Goal: Task Accomplishment & Management: Use online tool/utility

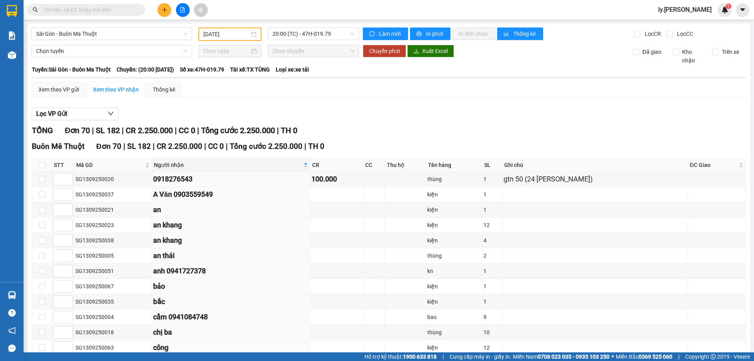
click at [149, 6] on div at bounding box center [76, 10] width 153 height 12
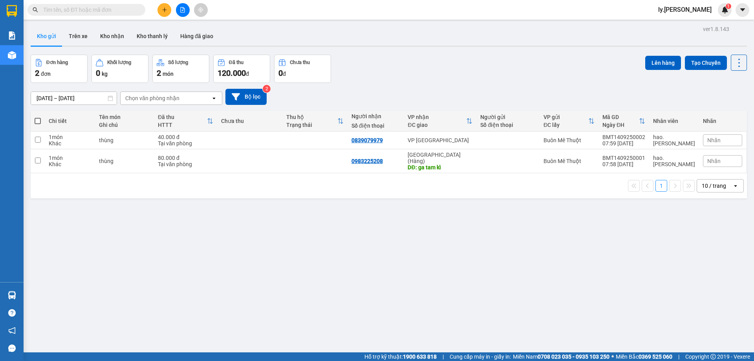
click at [178, 8] on button at bounding box center [183, 10] width 14 height 14
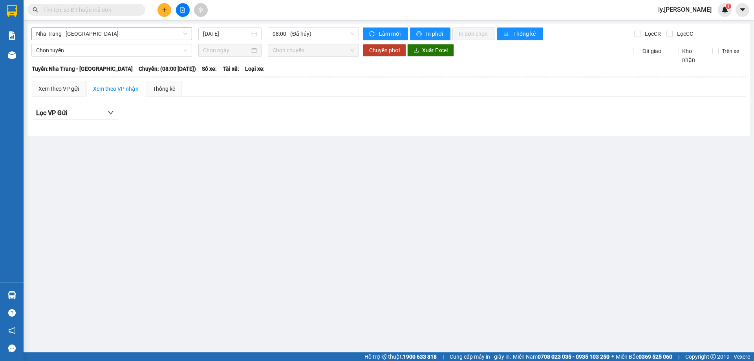
click at [104, 36] on span "Nha Trang - Buôn Ma Thuột" at bounding box center [111, 34] width 151 height 12
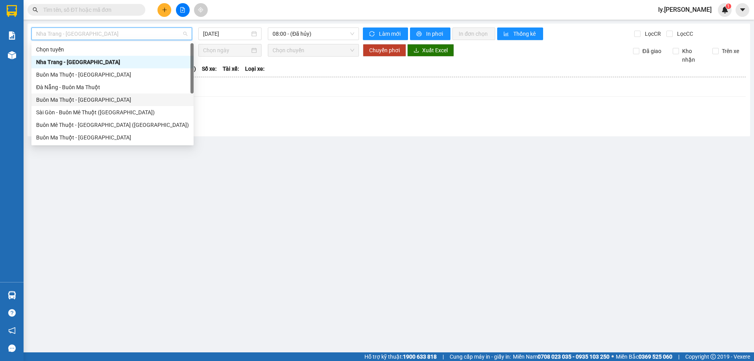
scroll to position [13, 0]
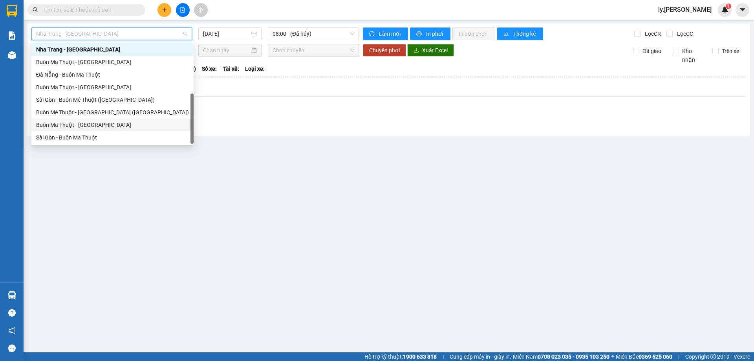
click at [90, 126] on div "Buôn Ma Thuột - Sài Gòn" at bounding box center [112, 125] width 153 height 9
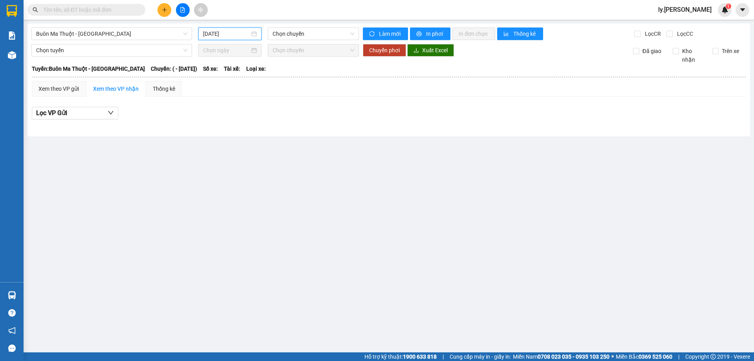
drag, startPoint x: 229, startPoint y: 31, endPoint x: 230, endPoint y: 61, distance: 29.9
click at [228, 32] on input "14/09/2025" at bounding box center [226, 33] width 47 height 9
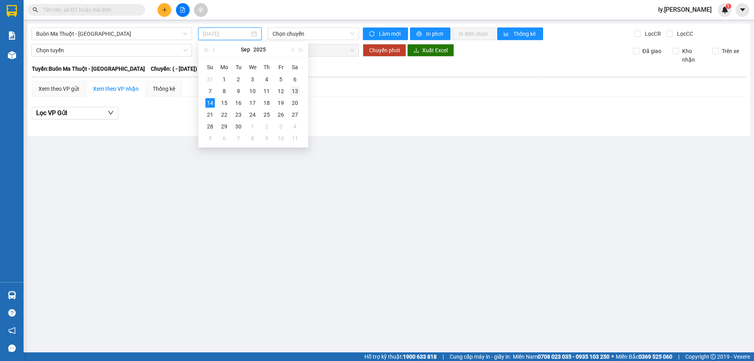
click at [297, 88] on div "13" at bounding box center [294, 90] width 9 height 9
type input "[DATE]"
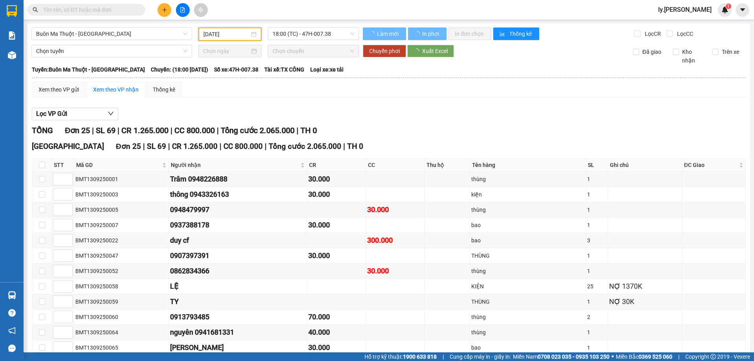
click at [316, 31] on span "18:00 (TC) - 47H-007.38" at bounding box center [314, 34] width 82 height 12
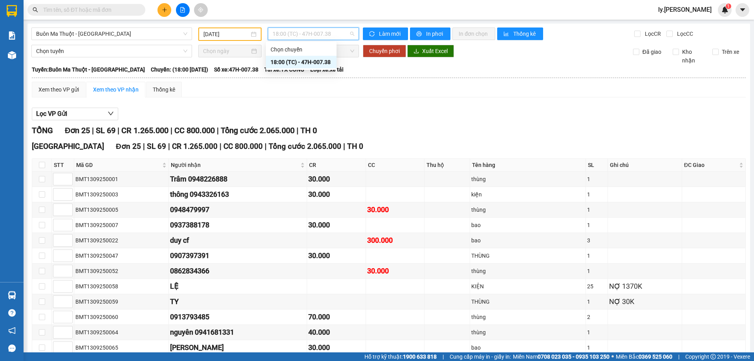
click at [312, 58] on div "18:00 (TC) - 47H-007.38" at bounding box center [301, 62] width 61 height 9
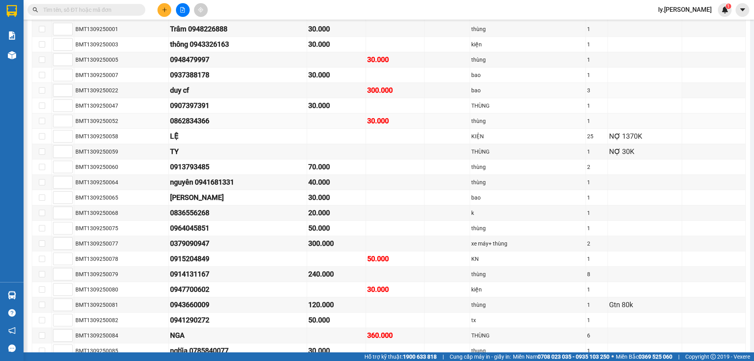
scroll to position [164, 0]
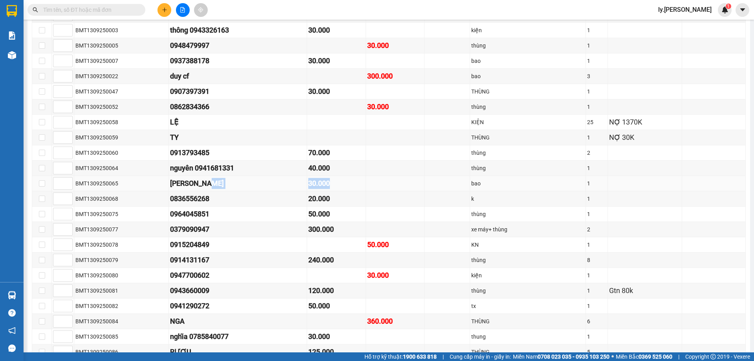
drag, startPoint x: 383, startPoint y: 180, endPoint x: 222, endPoint y: 188, distance: 160.9
click at [222, 188] on tr "BMT1309250065 dung ngọc 30.000 bao 1" at bounding box center [389, 183] width 714 height 15
drag, startPoint x: 194, startPoint y: 184, endPoint x: 353, endPoint y: 189, distance: 159.2
click at [195, 184] on div "dung ngọc" at bounding box center [238, 183] width 136 height 11
drag, startPoint x: 343, startPoint y: 191, endPoint x: 283, endPoint y: 182, distance: 61.1
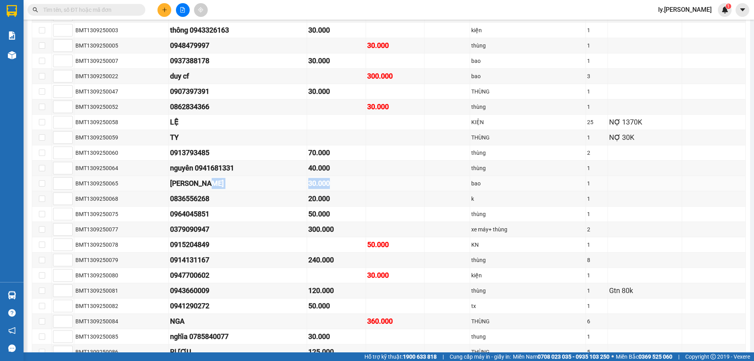
click at [283, 182] on tr "BMT1309250065 dung ngọc 30.000 bao 1" at bounding box center [389, 183] width 714 height 15
click at [306, 186] on div "dung ngọc" at bounding box center [238, 183] width 136 height 11
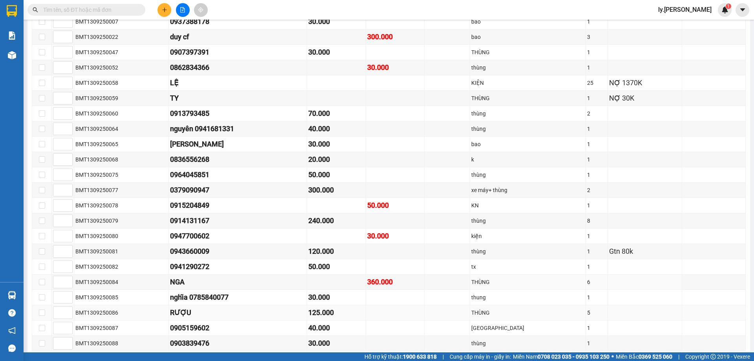
scroll to position [243, 0]
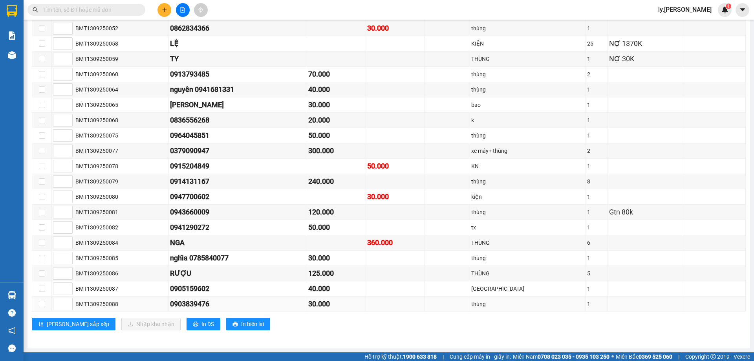
click at [352, 306] on div "30.000" at bounding box center [336, 304] width 56 height 11
click at [174, 300] on div "0903839476" at bounding box center [238, 304] width 136 height 11
drag, startPoint x: 167, startPoint y: 301, endPoint x: 228, endPoint y: 309, distance: 61.4
click at [228, 309] on tr "BMT1309250088 0903839476 30.000 thùng 1" at bounding box center [389, 304] width 714 height 15
copy tr "0903839476"
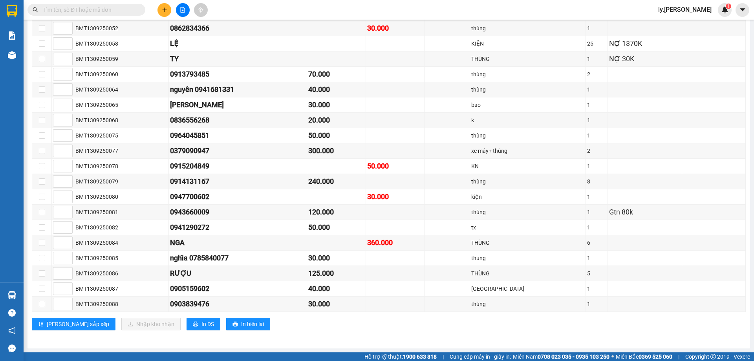
click at [74, 9] on input "text" at bounding box center [89, 10] width 93 height 9
paste input "0903839476"
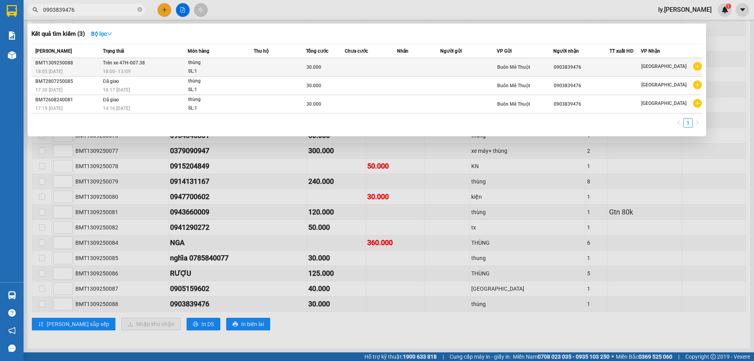
type input "0903839476"
click at [545, 65] on div "Buôn Mê Thuột" at bounding box center [525, 67] width 56 height 9
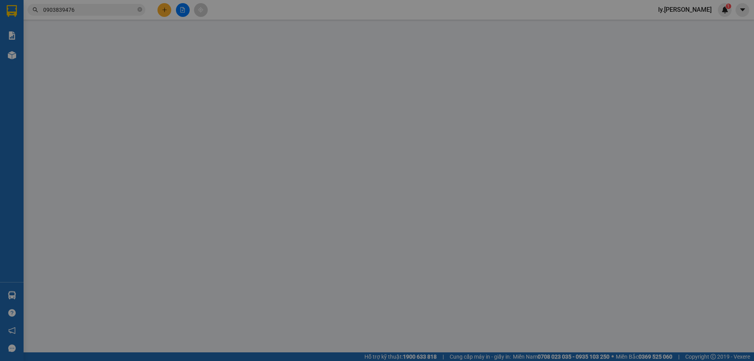
type input "0903839476"
type input "30.000"
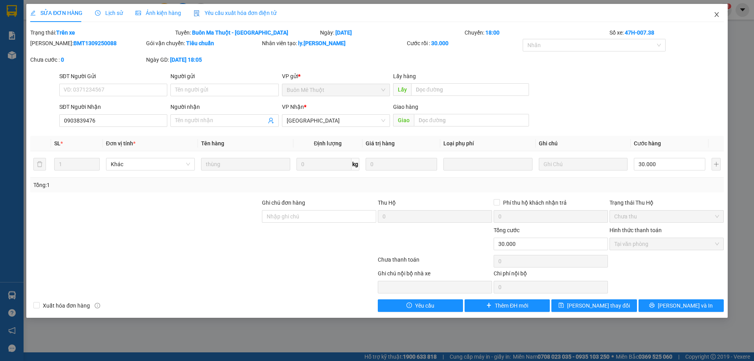
click at [716, 17] on icon "close" at bounding box center [717, 14] width 6 height 6
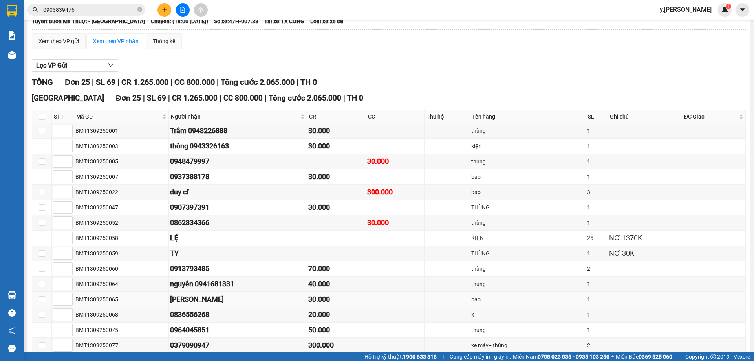
scroll to position [46, 0]
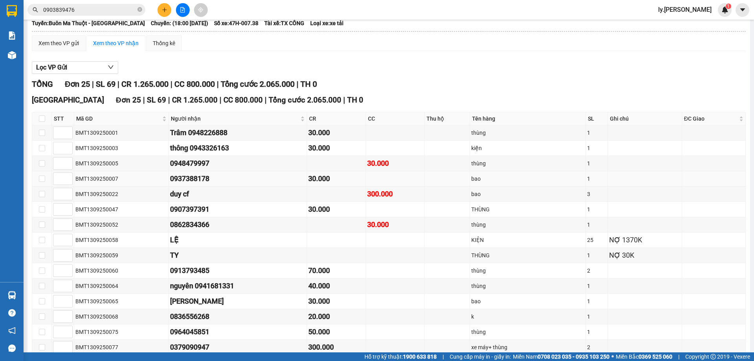
drag, startPoint x: 170, startPoint y: 177, endPoint x: 243, endPoint y: 178, distance: 73.5
click at [243, 178] on div "0937388178" at bounding box center [238, 178] width 136 height 11
copy div "0937388178"
click at [78, 12] on input "0903839476" at bounding box center [89, 10] width 93 height 9
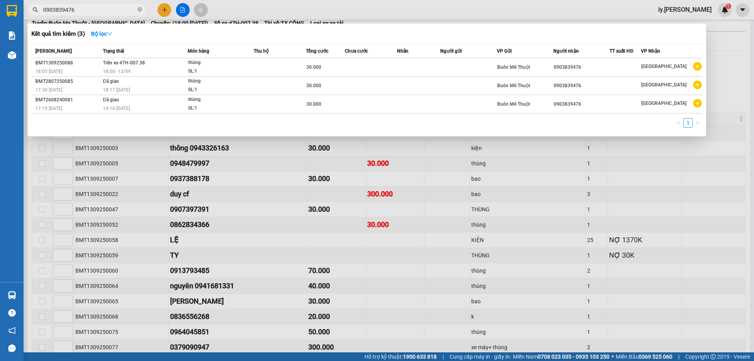
drag, startPoint x: 78, startPoint y: 12, endPoint x: 58, endPoint y: 8, distance: 20.4
click at [57, 9] on input "0903839476" at bounding box center [89, 10] width 93 height 9
click at [58, 8] on input "0903839476" at bounding box center [89, 10] width 93 height 9
paste input "37388178"
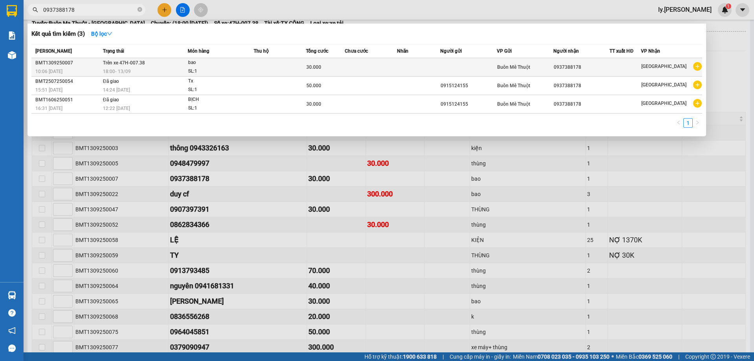
type input "0937388178"
click at [245, 65] on div "bao" at bounding box center [217, 63] width 59 height 9
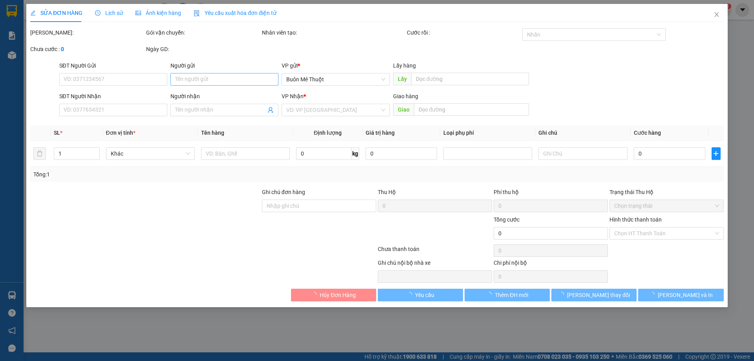
type input "0937388178"
type input "30.000"
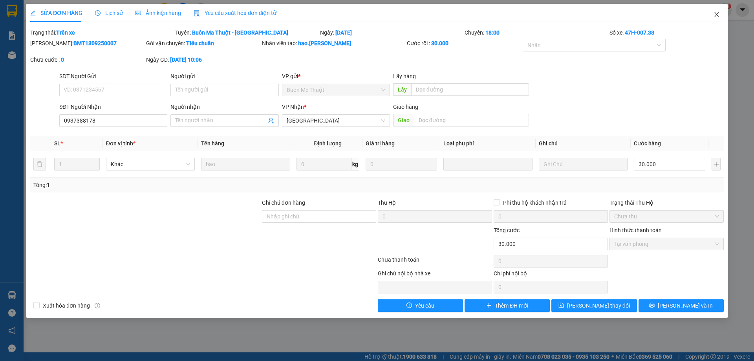
click at [719, 11] on span "Close" at bounding box center [717, 15] width 22 height 22
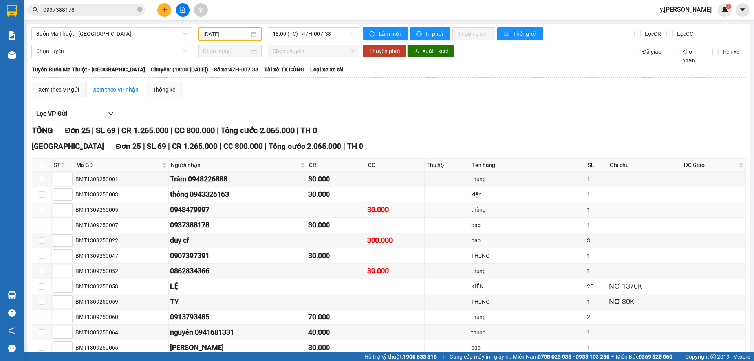
drag, startPoint x: 219, startPoint y: 227, endPoint x: 170, endPoint y: 215, distance: 50.4
click at [170, 215] on tbody "BMT1309250001 Trâm 0948226888 30.000 thùng 1 BMT1309250003 thông 0943326163 30.…" at bounding box center [389, 363] width 714 height 383
click at [142, 218] on td "BMT1309250007" at bounding box center [121, 225] width 95 height 15
drag, startPoint x: 163, startPoint y: 220, endPoint x: 219, endPoint y: 229, distance: 57.3
click at [219, 229] on tr "BMT1309250007 0937388178 30.000 bao 1" at bounding box center [389, 225] width 714 height 15
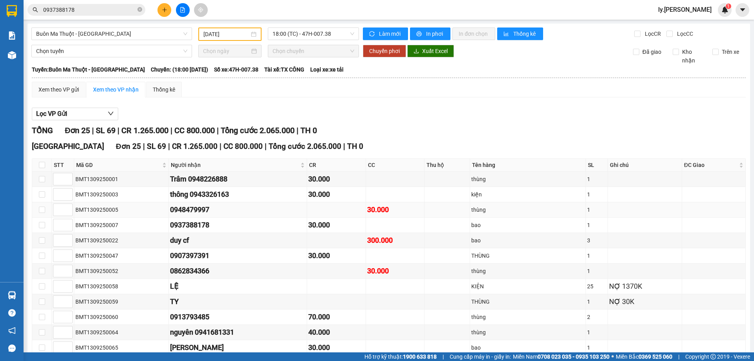
click at [268, 217] on td "0948479997" at bounding box center [238, 209] width 139 height 15
click at [248, 224] on div "0937388178" at bounding box center [238, 225] width 136 height 11
drag, startPoint x: 225, startPoint y: 222, endPoint x: 158, endPoint y: 216, distance: 67.5
click at [158, 216] on tbody "BMT1309250001 Trâm 0948226888 30.000 thùng 1 BMT1309250003 thông 0943326163 30.…" at bounding box center [389, 363] width 714 height 383
click at [223, 228] on div "0937388178" at bounding box center [238, 225] width 136 height 11
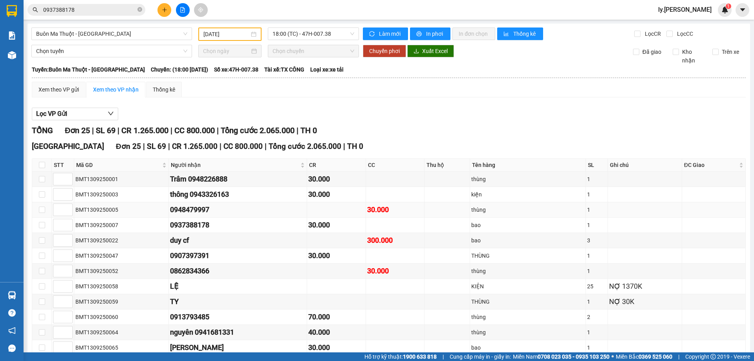
click at [202, 206] on div "0948479997" at bounding box center [238, 209] width 136 height 11
click at [205, 196] on div "thông 0943326163" at bounding box center [238, 194] width 136 height 11
drag, startPoint x: 211, startPoint y: 223, endPoint x: 132, endPoint y: 223, distance: 79.4
click at [121, 223] on tr "BMT1309250007 0937388178 30.000 bao 1" at bounding box center [389, 225] width 714 height 15
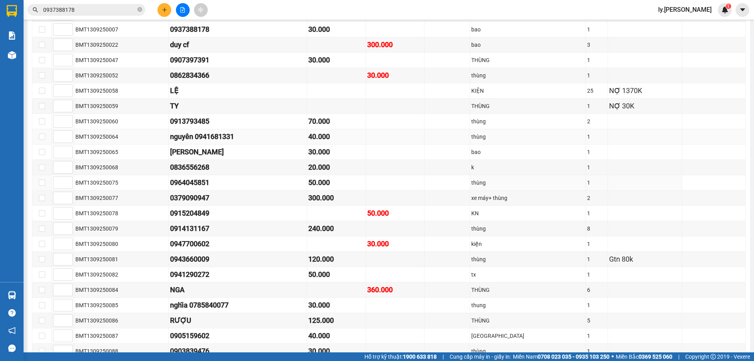
scroll to position [125, 0]
